Goal: Task Accomplishment & Management: Manage account settings

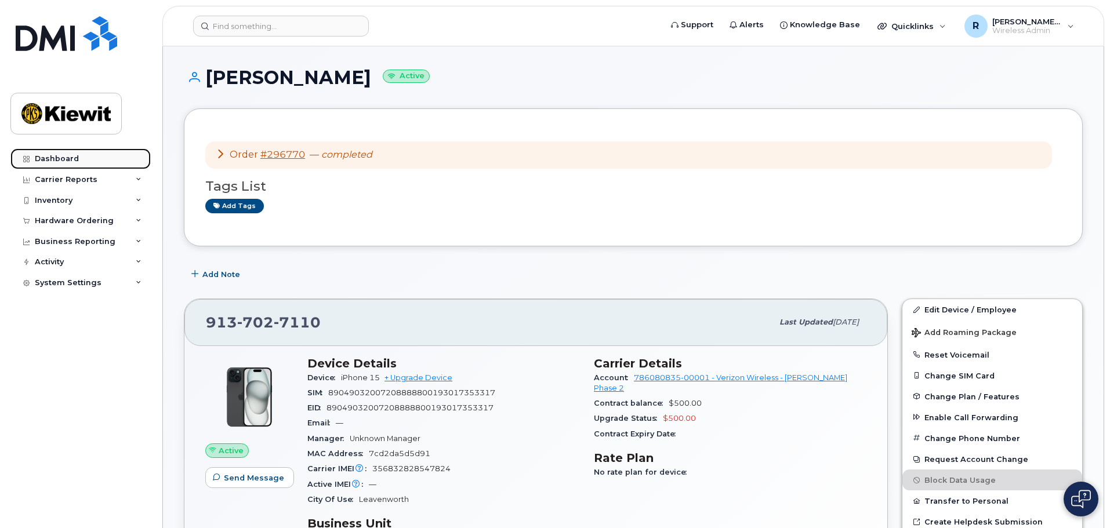
click at [64, 157] on div "Dashboard" at bounding box center [57, 158] width 44 height 9
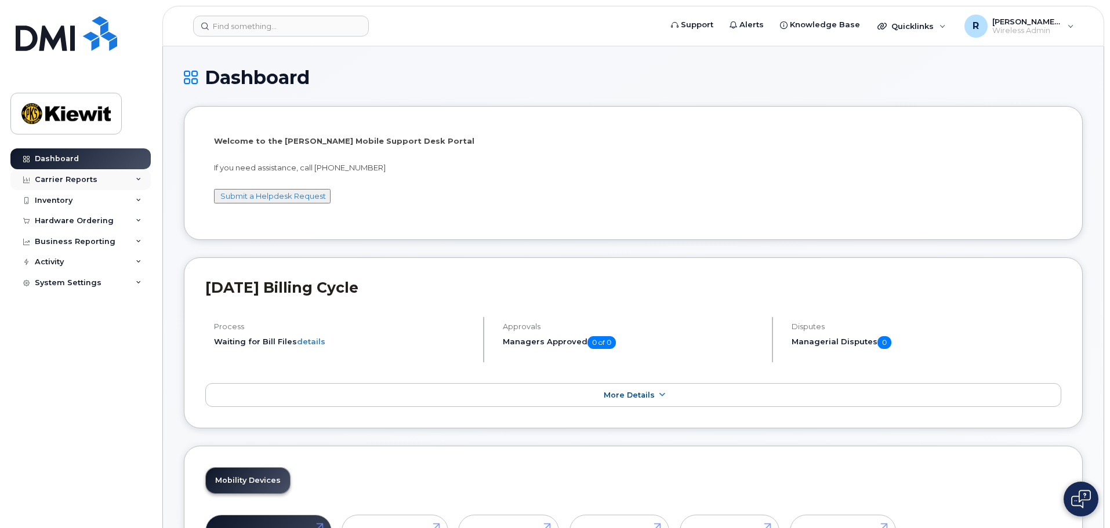
click at [50, 177] on div "Carrier Reports" at bounding box center [66, 179] width 63 height 9
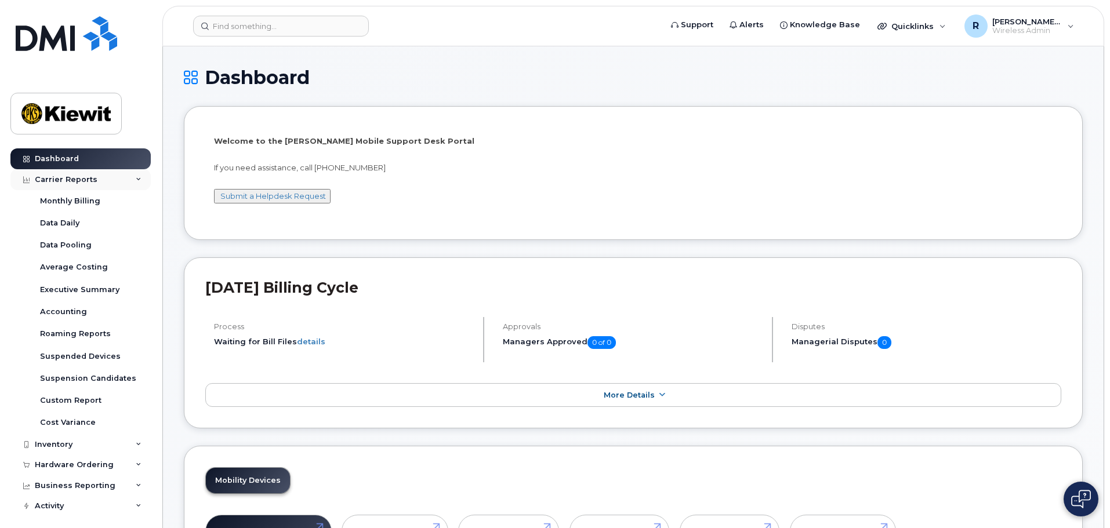
click at [50, 177] on div "Carrier Reports" at bounding box center [66, 179] width 63 height 9
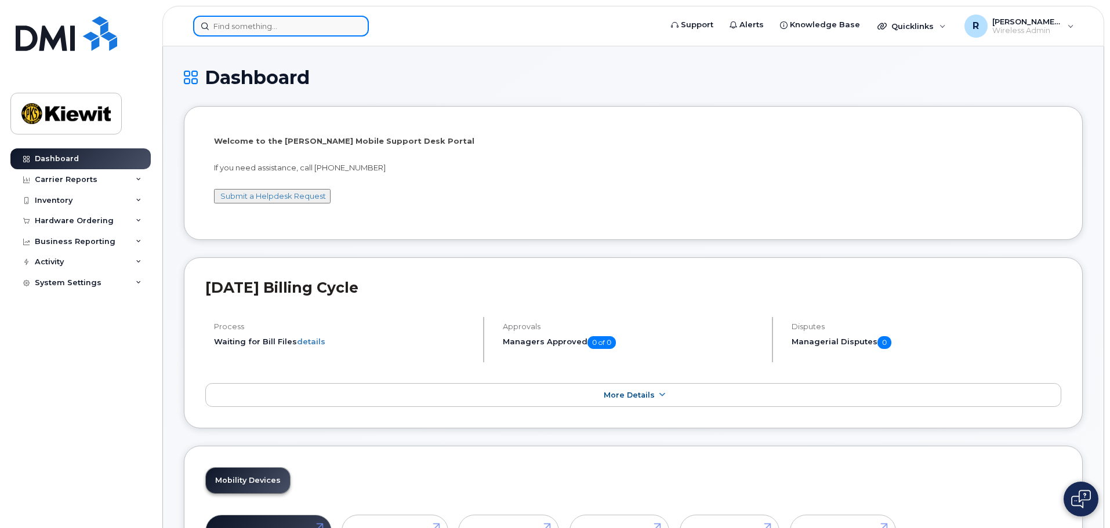
click at [231, 34] on input at bounding box center [281, 26] width 176 height 21
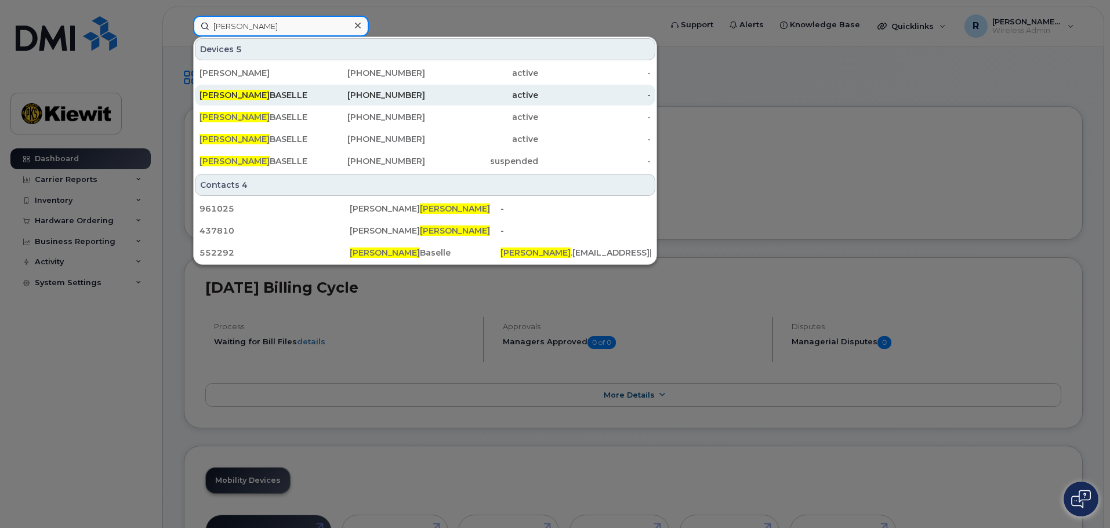
type input "nickson"
click at [376, 97] on div "480-395-4220" at bounding box center [369, 95] width 113 height 12
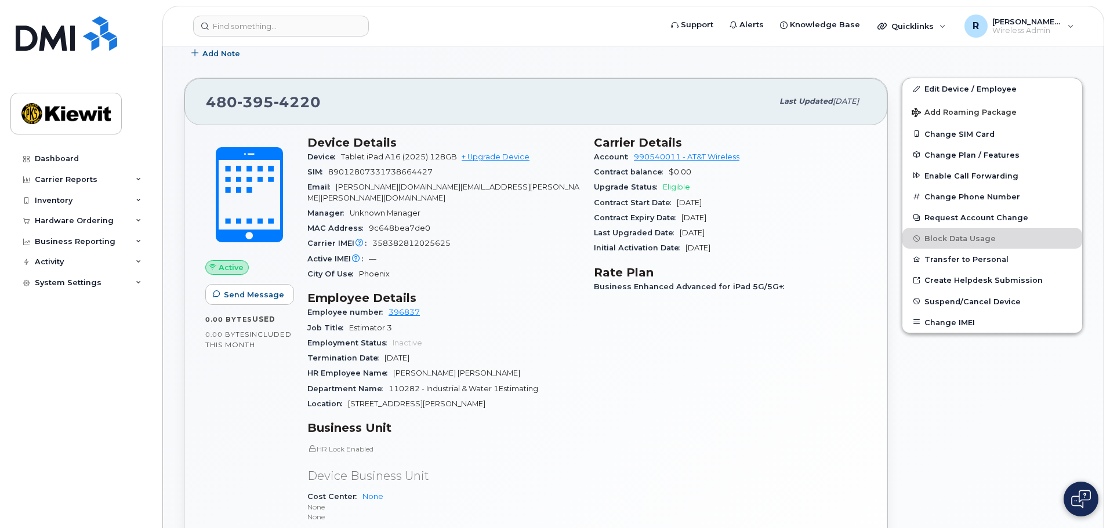
scroll to position [174, 0]
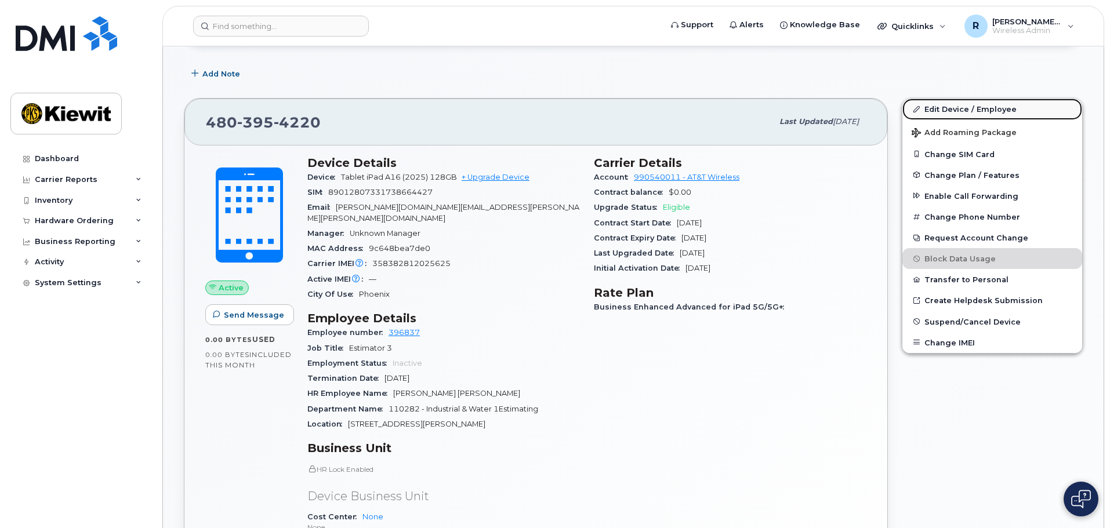
click at [973, 112] on link "Edit Device / Employee" at bounding box center [992, 109] width 180 height 21
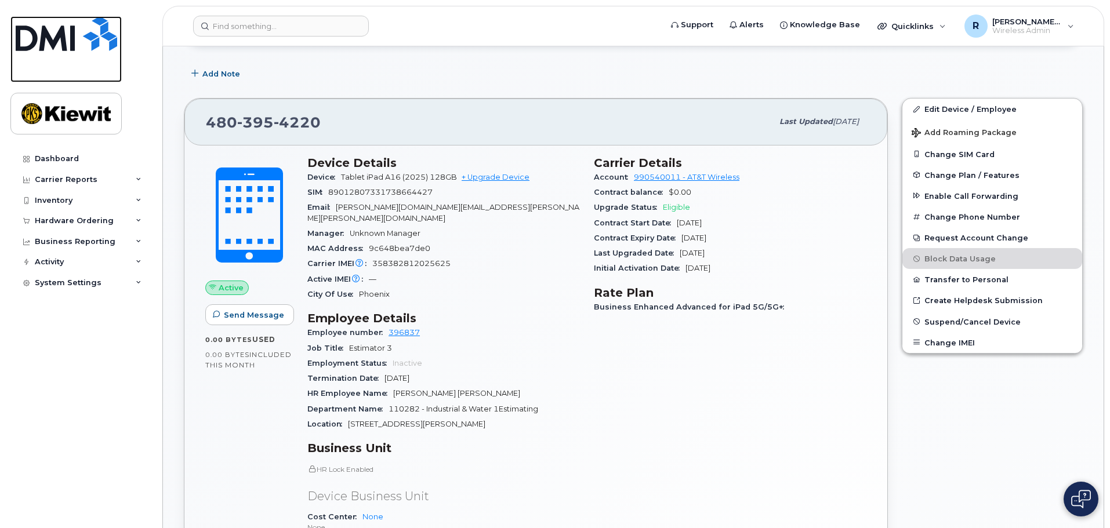
click at [68, 34] on img at bounding box center [66, 33] width 101 height 35
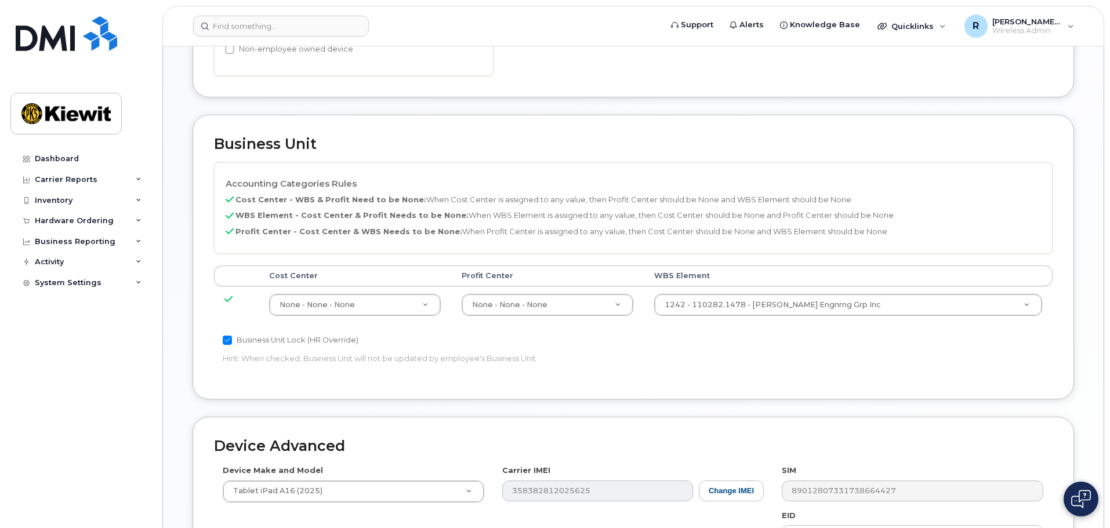
scroll to position [315, 0]
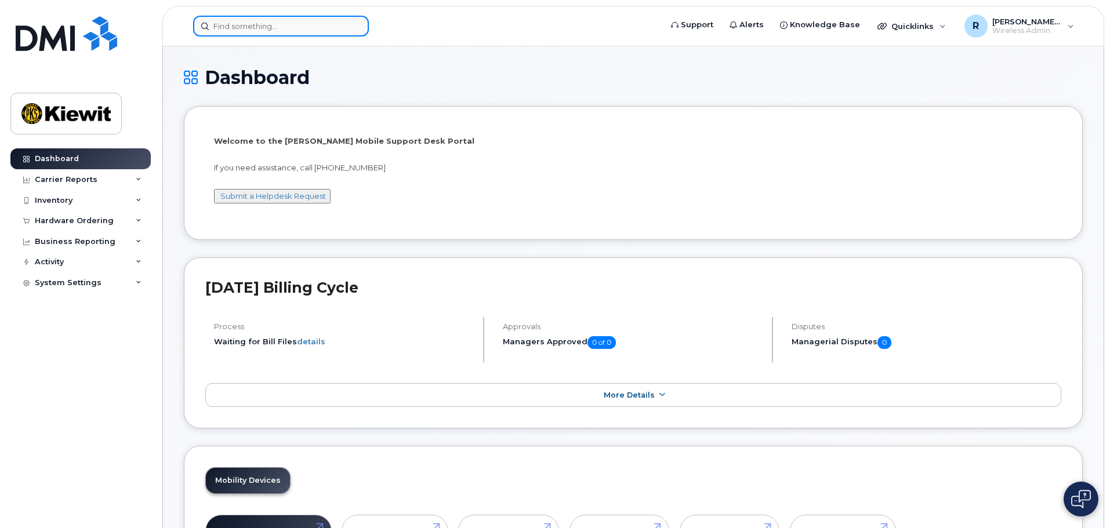
click at [251, 32] on input at bounding box center [281, 26] width 176 height 21
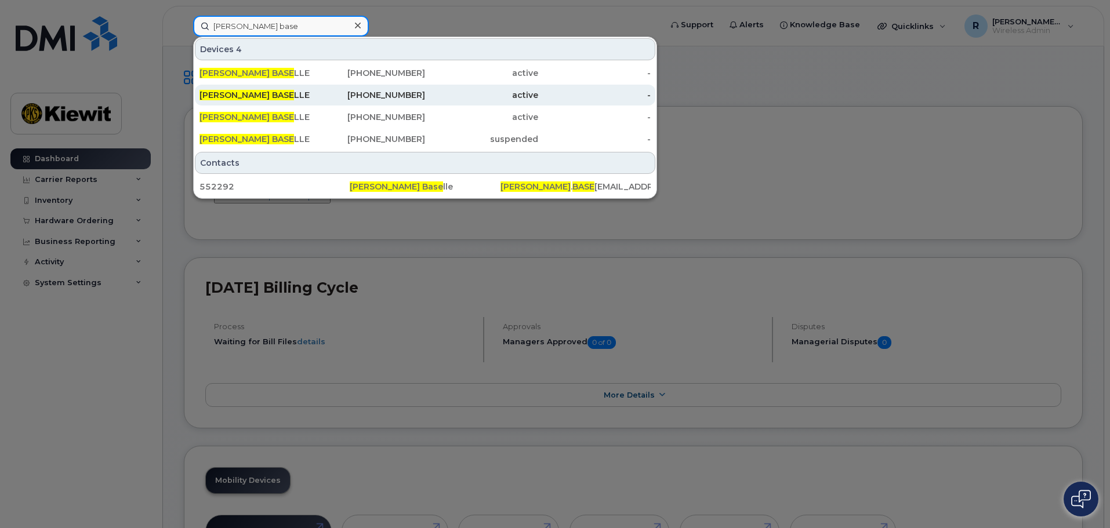
type input "nickson base"
click at [386, 100] on div "[PHONE_NUMBER]" at bounding box center [369, 95] width 113 height 12
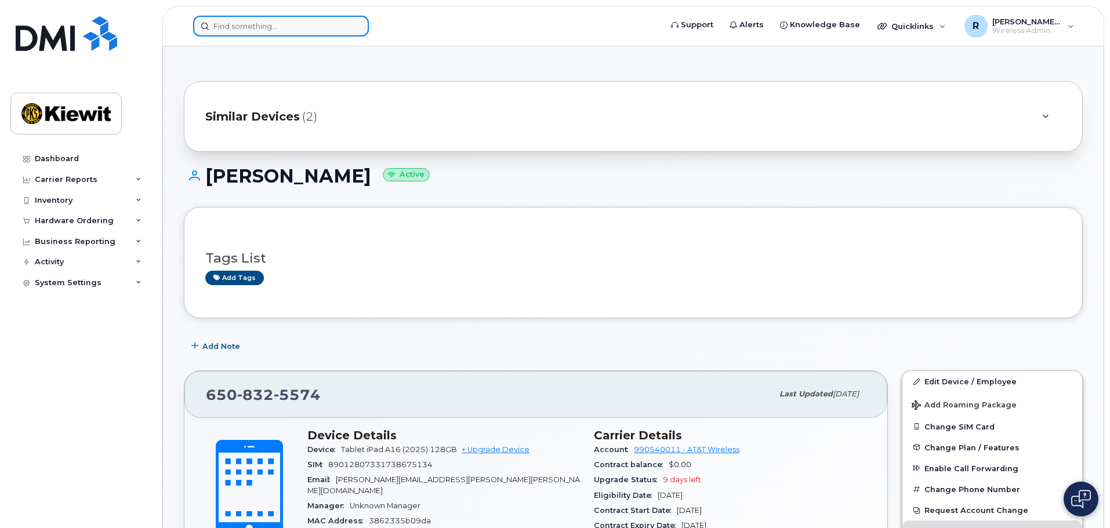
click at [236, 30] on input at bounding box center [281, 26] width 176 height 21
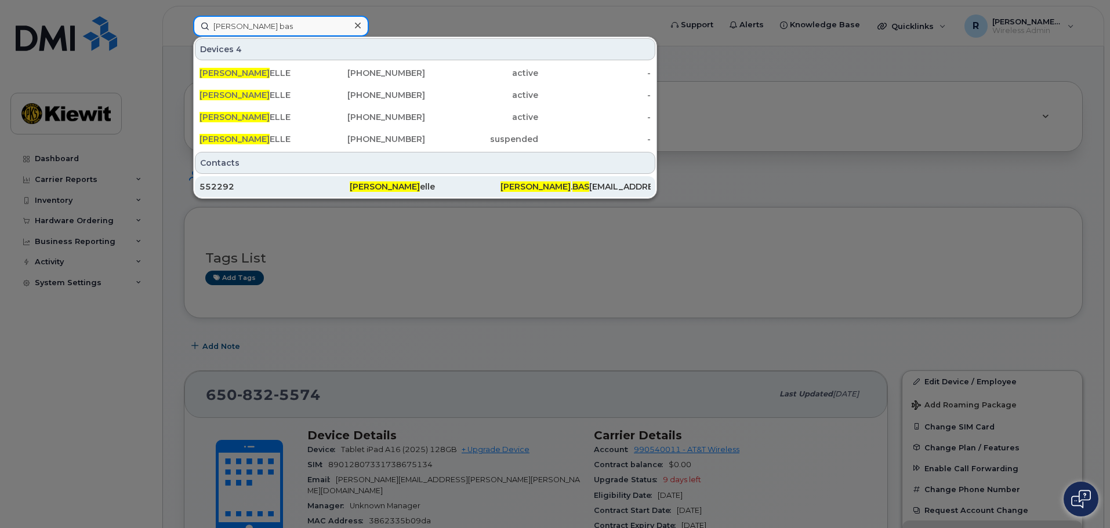
type input "[PERSON_NAME] bas"
click at [403, 188] on div "Nickson Bas elle" at bounding box center [425, 187] width 150 height 12
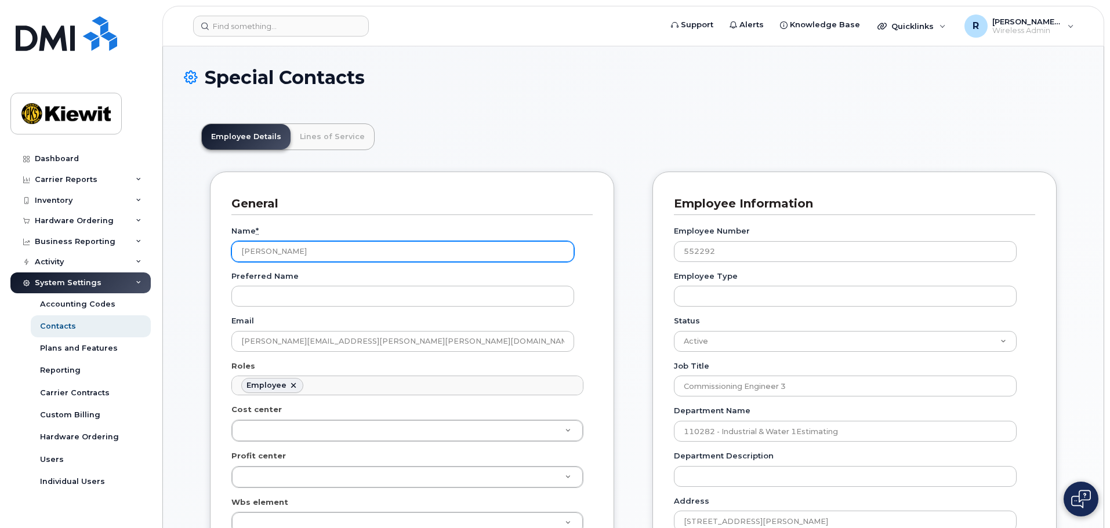
scroll to position [34, 0]
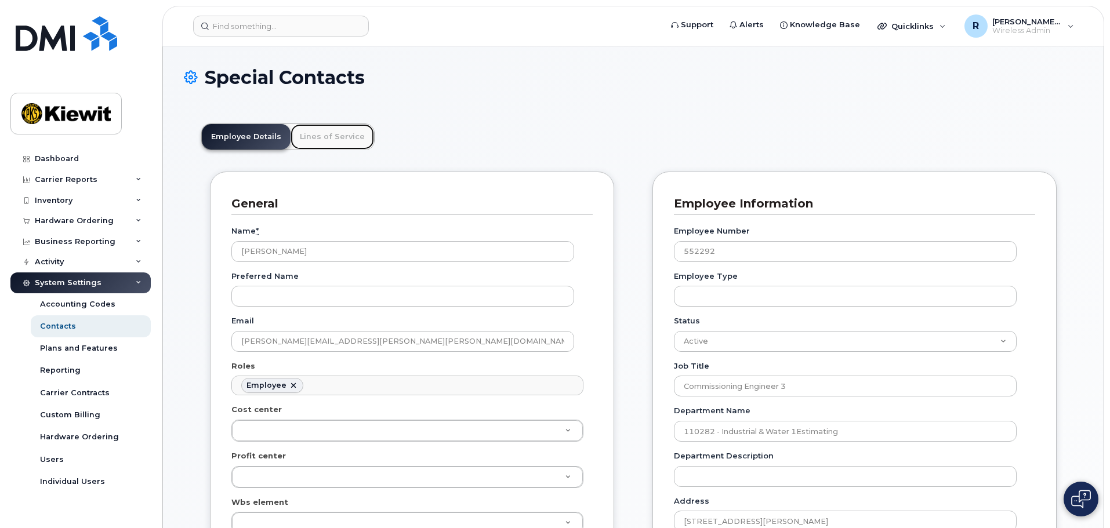
click at [347, 139] on link "Lines of Service" at bounding box center [332, 137] width 83 height 26
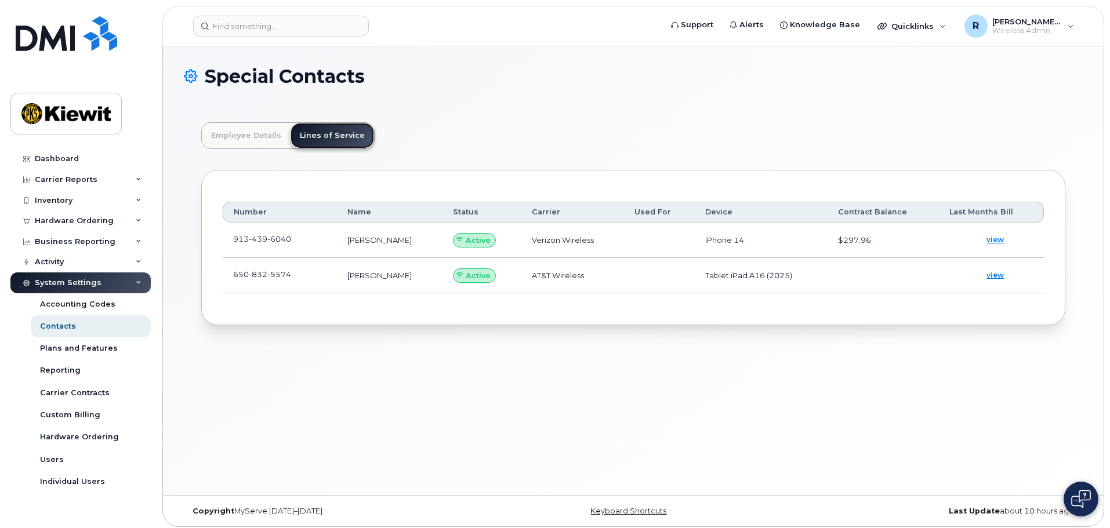
scroll to position [0, 0]
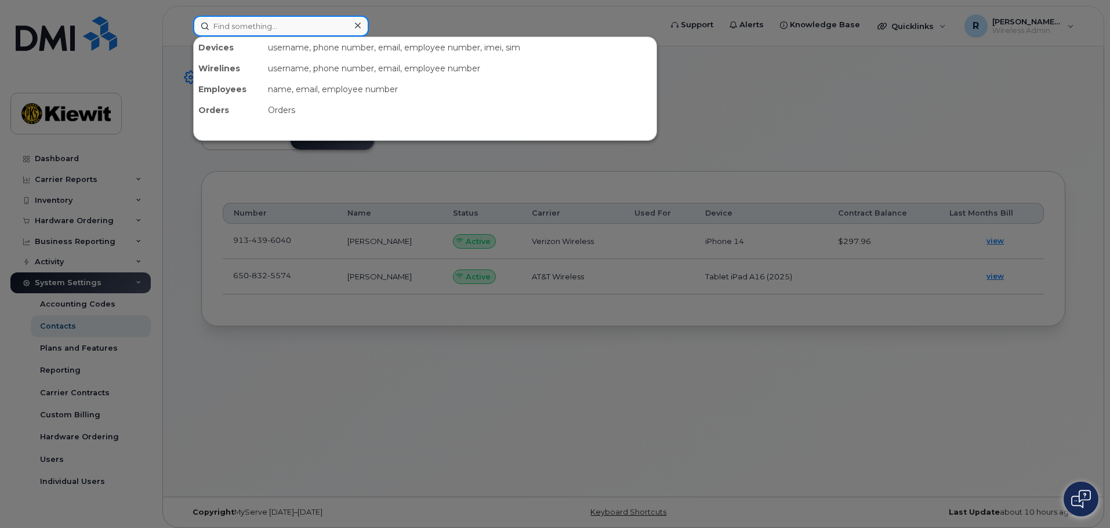
click at [232, 24] on input at bounding box center [281, 26] width 176 height 21
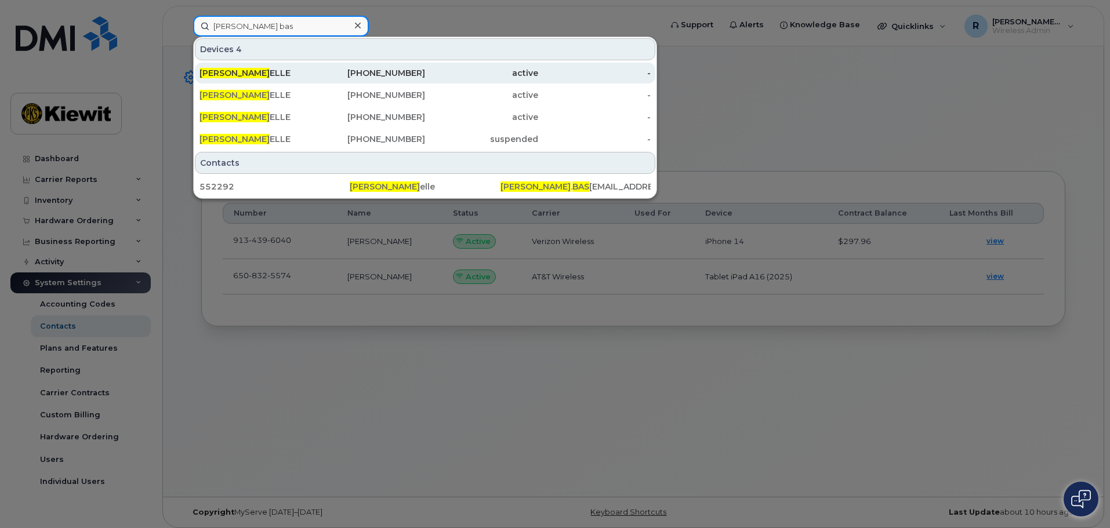
type input "[PERSON_NAME] bas"
click at [327, 71] on div "[PHONE_NUMBER]" at bounding box center [369, 73] width 113 height 12
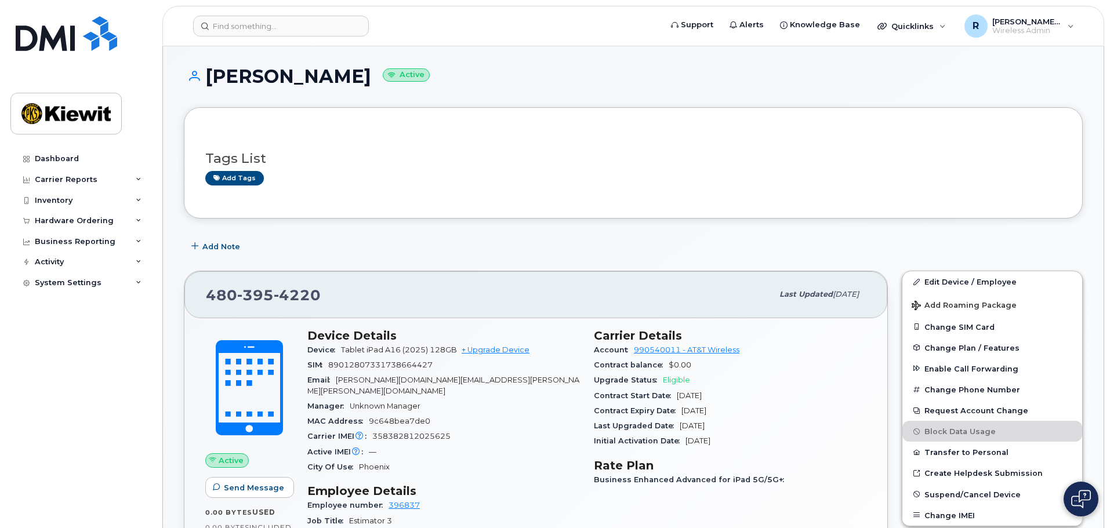
scroll to position [174, 0]
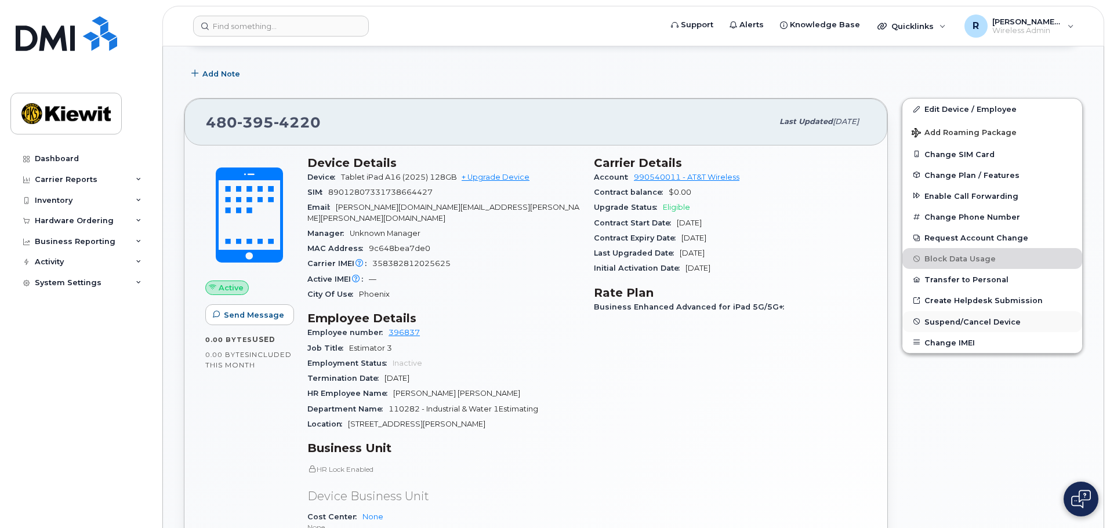
click at [946, 322] on span "Suspend/Cancel Device" at bounding box center [972, 321] width 96 height 9
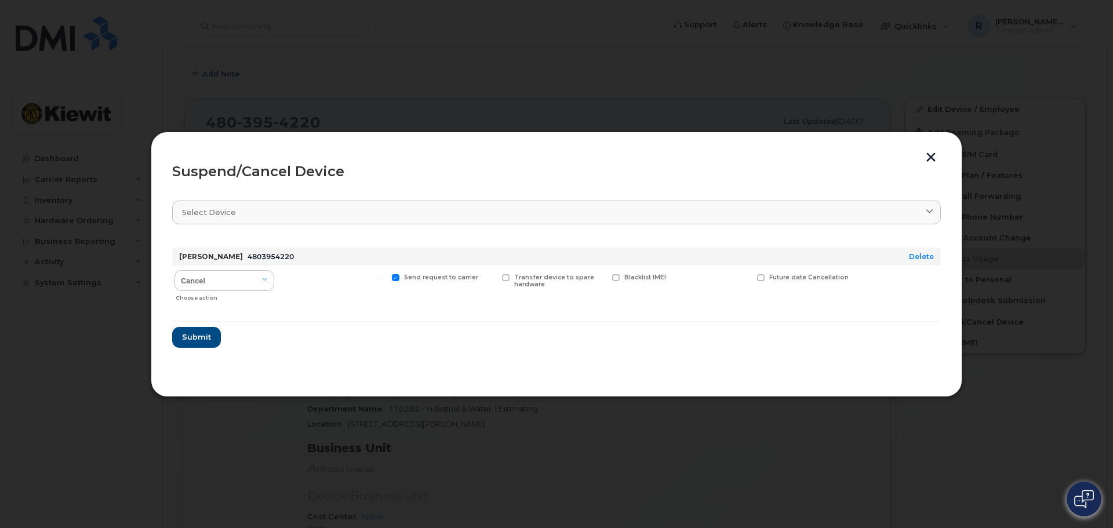
click at [506, 277] on span at bounding box center [506, 278] width 8 height 8
click at [494, 277] on input "Transfer device to spare hardware" at bounding box center [491, 277] width 6 height 6
click at [506, 277] on span at bounding box center [506, 278] width 8 height 8
click at [494, 277] on input "Transfer device to spare hardware" at bounding box center [491, 277] width 6 height 6
checkbox input "false"
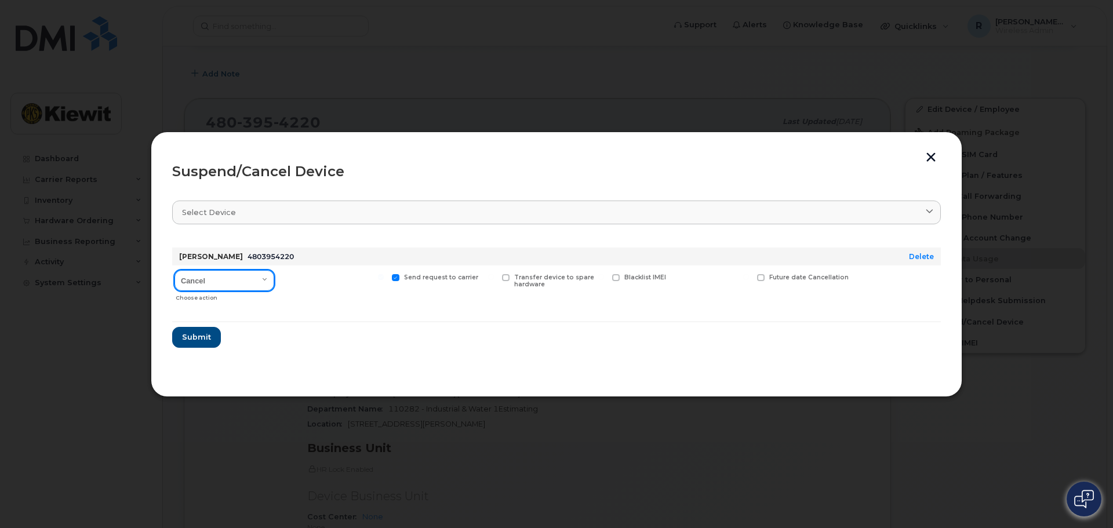
click at [267, 278] on select "Cancel Suspend - Reduced Rate Suspend - Full Rate Suspend - Lost Device/Stolen …" at bounding box center [225, 280] width 100 height 21
click at [305, 300] on div at bounding box center [332, 286] width 107 height 41
click at [930, 155] on button "button" at bounding box center [931, 159] width 17 height 12
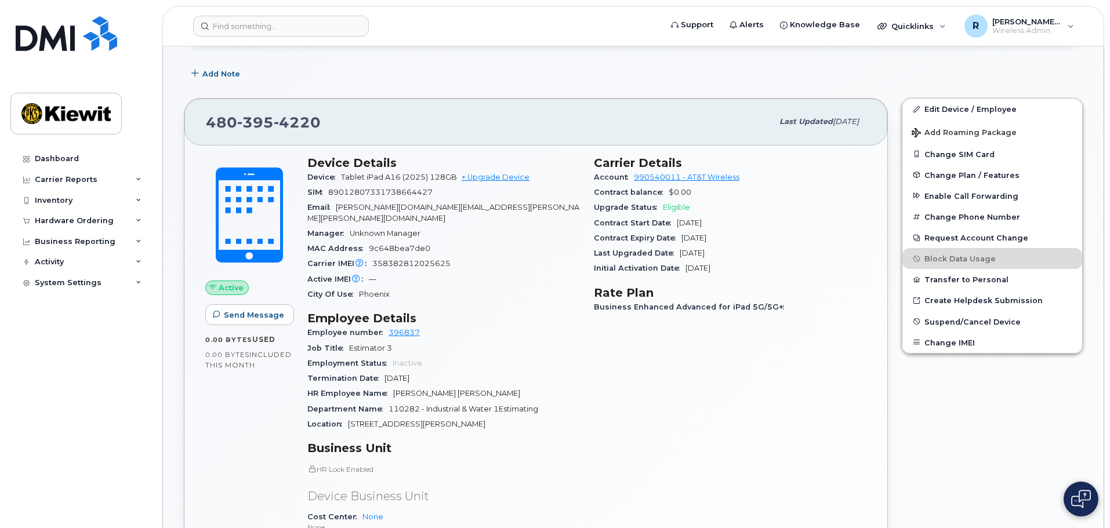
scroll to position [116, 0]
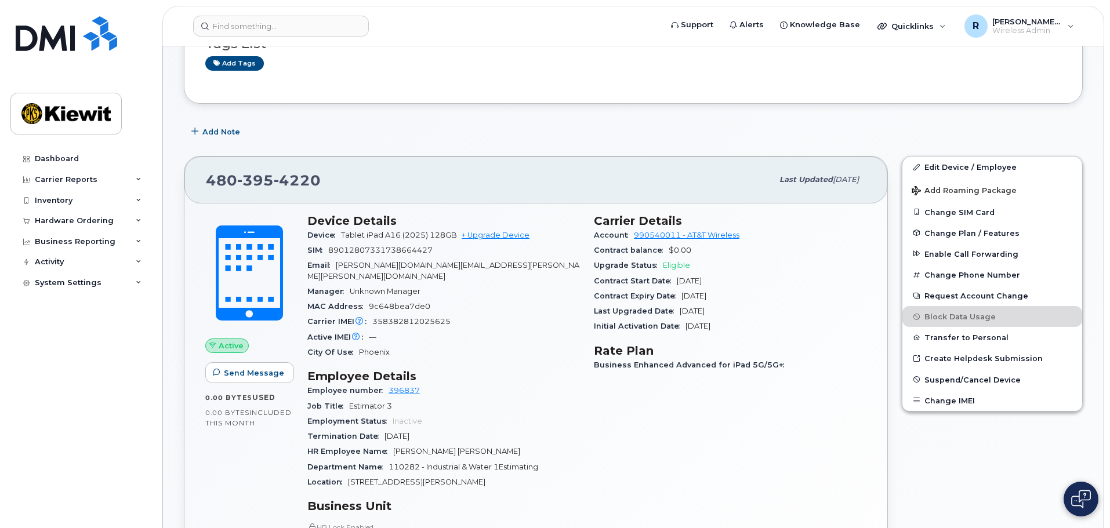
click at [1075, 503] on img at bounding box center [1081, 499] width 20 height 19
click at [1085, 502] on img at bounding box center [1081, 499] width 12 height 19
click at [1083, 495] on img at bounding box center [1081, 499] width 20 height 19
click at [1083, 499] on img at bounding box center [1081, 499] width 12 height 19
click at [1074, 498] on img at bounding box center [1081, 499] width 20 height 19
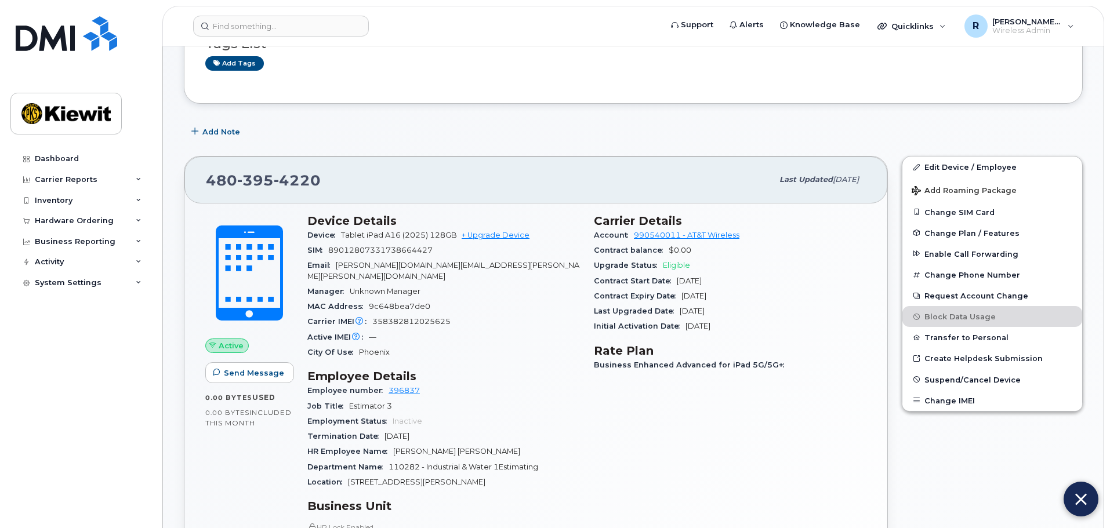
click at [1073, 498] on button at bounding box center [1080, 499] width 35 height 35
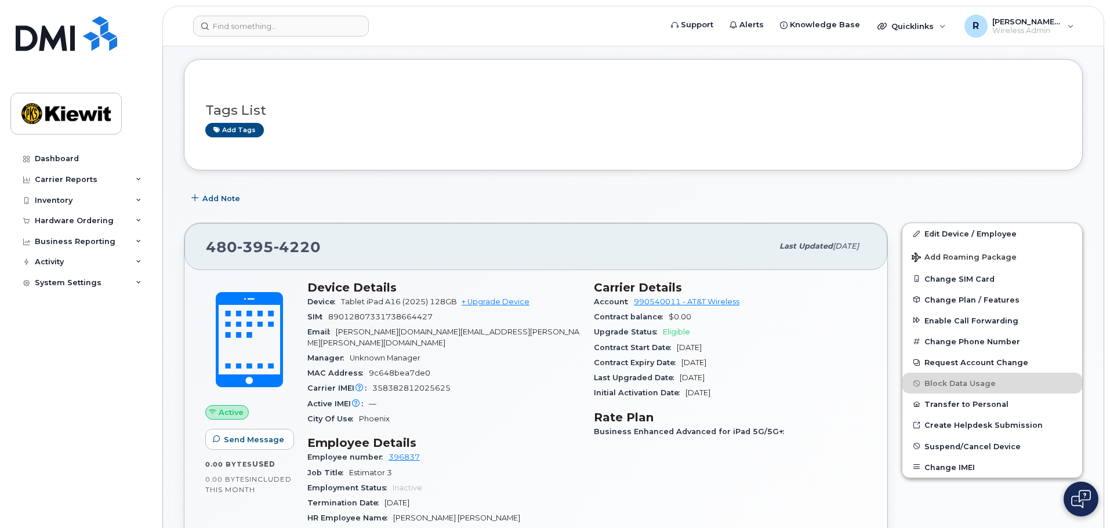
scroll to position [0, 0]
